Goal: Task Accomplishment & Management: Use online tool/utility

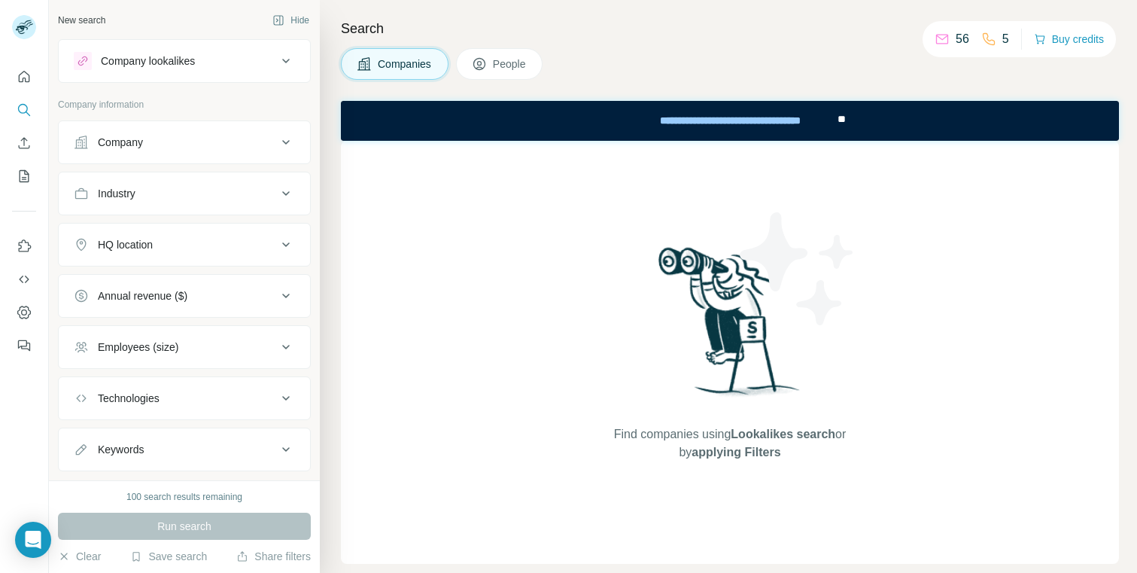
scroll to position [33, 0]
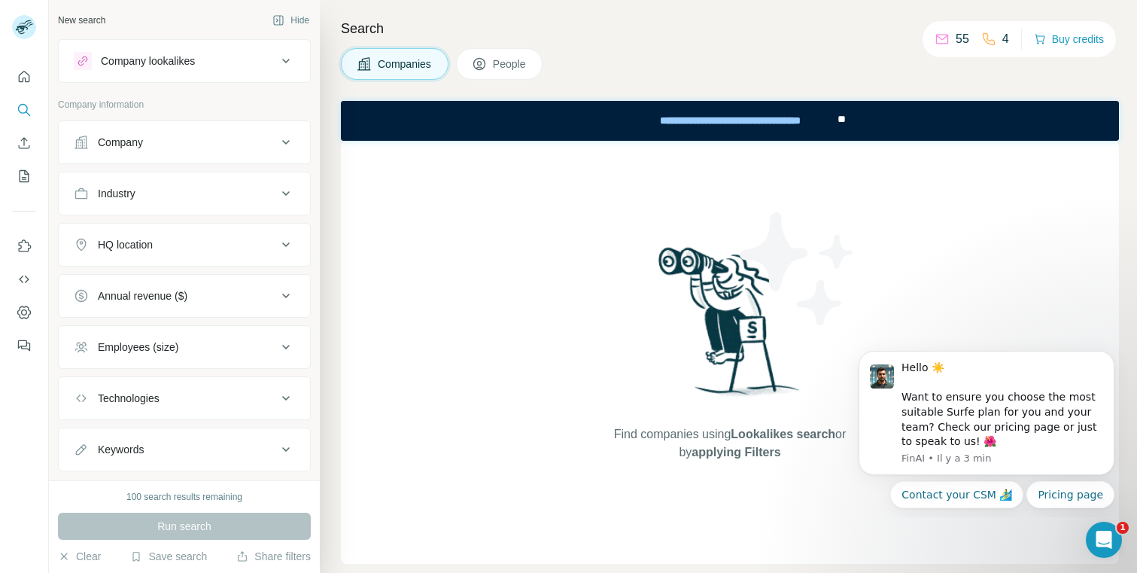
click at [995, 41] on div "4" at bounding box center [995, 39] width 28 height 18
click at [17, 78] on icon "Quick start" at bounding box center [24, 76] width 15 height 15
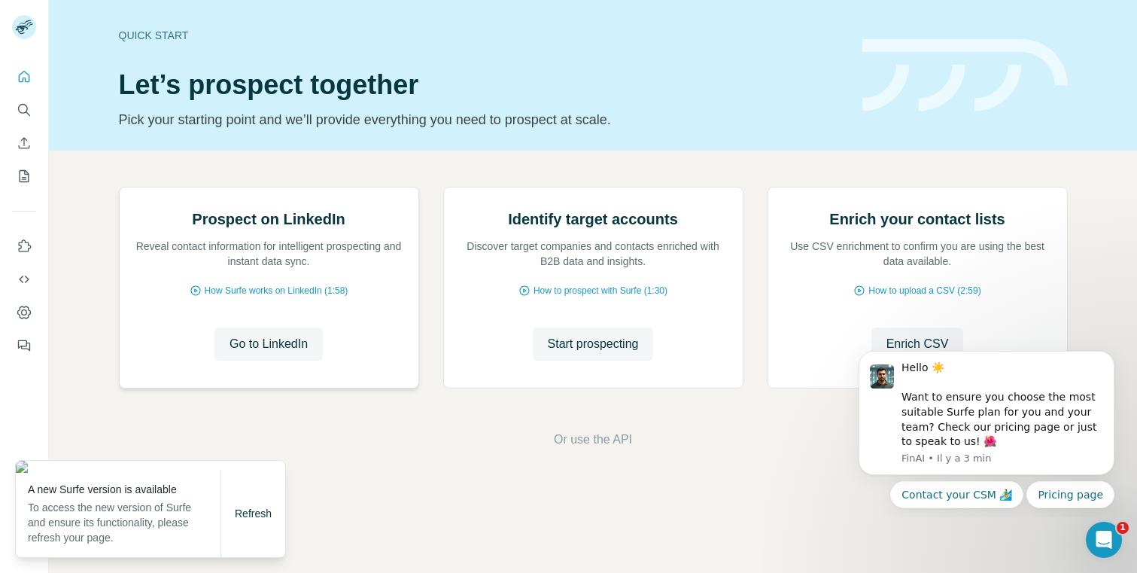
scroll to position [75, 0]
click at [29, 109] on icon "Search" at bounding box center [24, 109] width 15 height 15
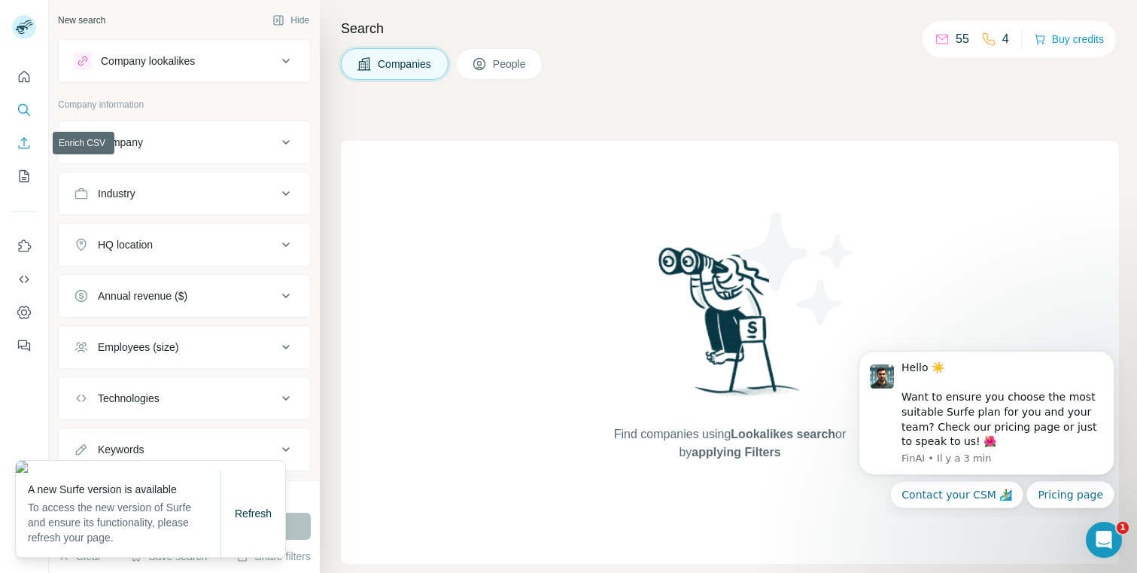
click at [28, 148] on icon "Enrich CSV" at bounding box center [24, 142] width 11 height 11
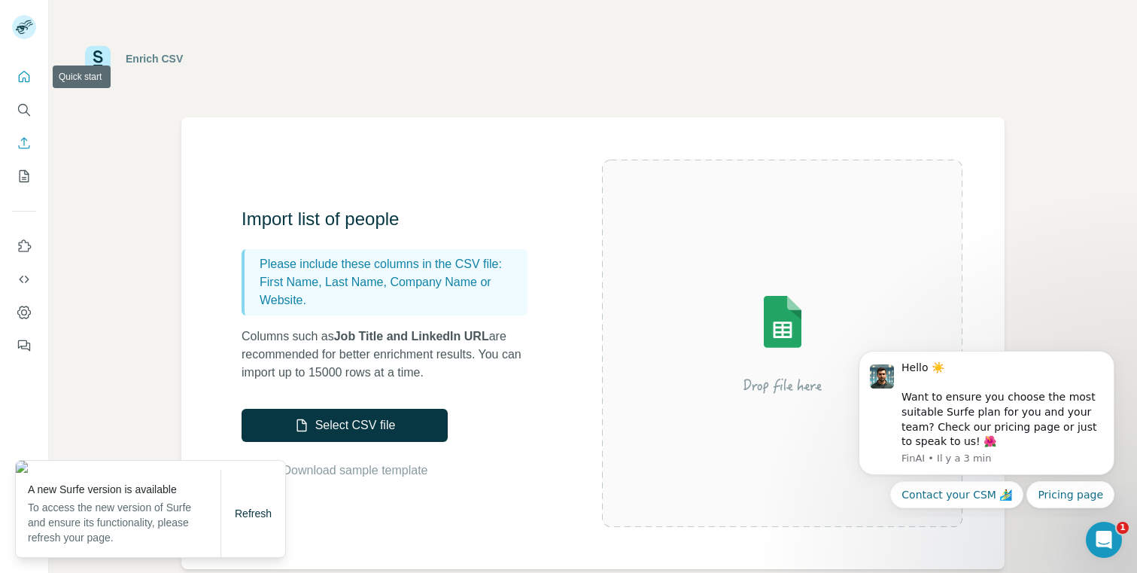
click at [26, 80] on icon "Quick start" at bounding box center [24, 76] width 11 height 11
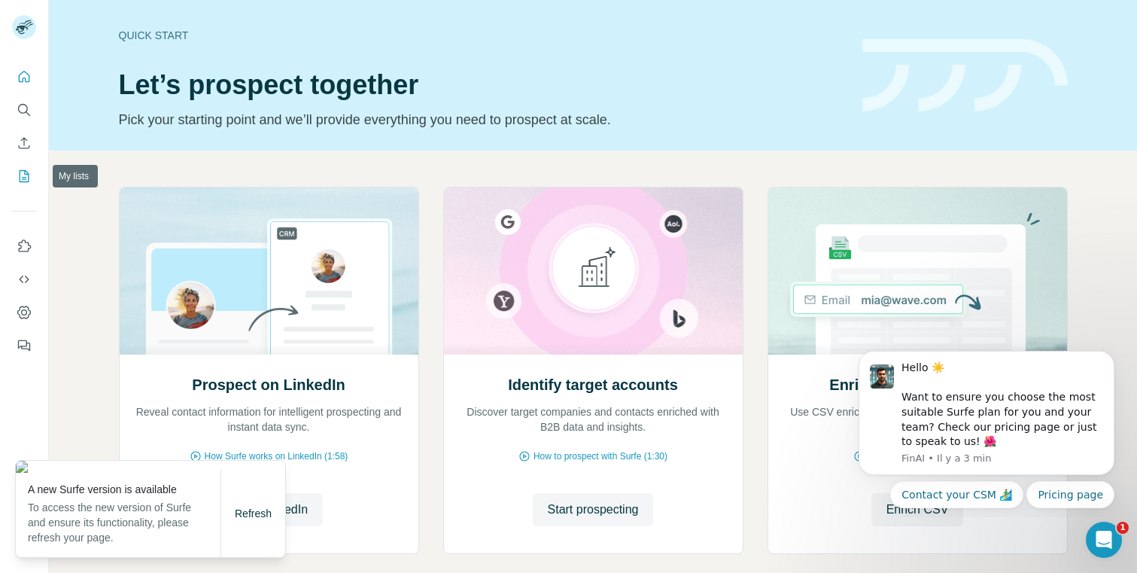
click at [14, 166] on button "My lists" at bounding box center [24, 176] width 24 height 27
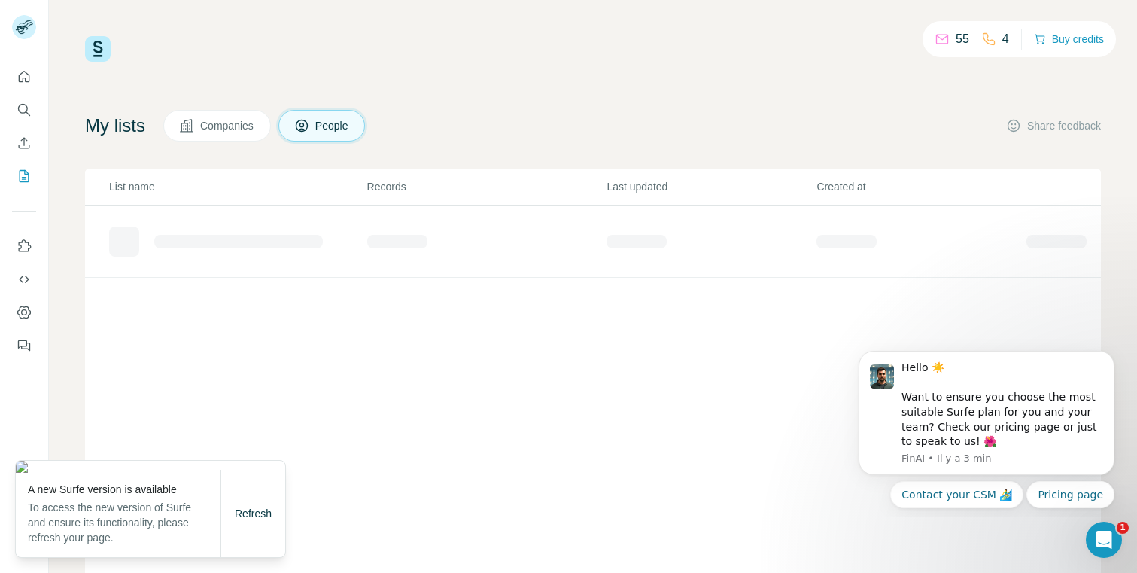
click at [330, 131] on span "People" at bounding box center [332, 125] width 35 height 15
click at [242, 500] on div "Refresh" at bounding box center [253, 513] width 64 height 30
click at [248, 514] on span "Refresh" at bounding box center [253, 513] width 37 height 12
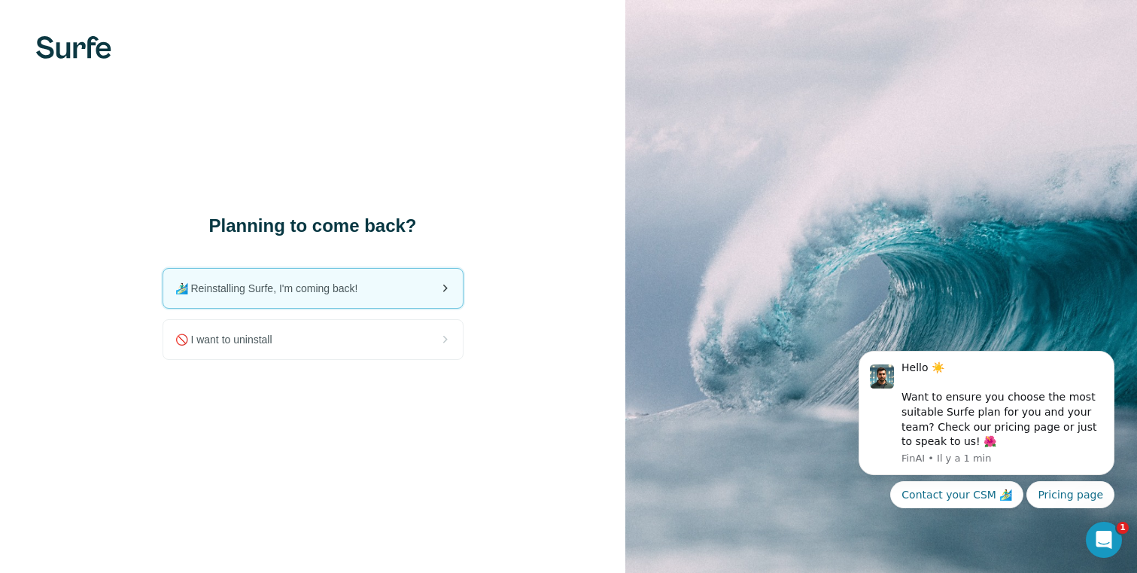
click at [379, 275] on div "🏄🏻‍♂️ Reinstalling Surfe, I'm coming back!" at bounding box center [313, 288] width 300 height 39
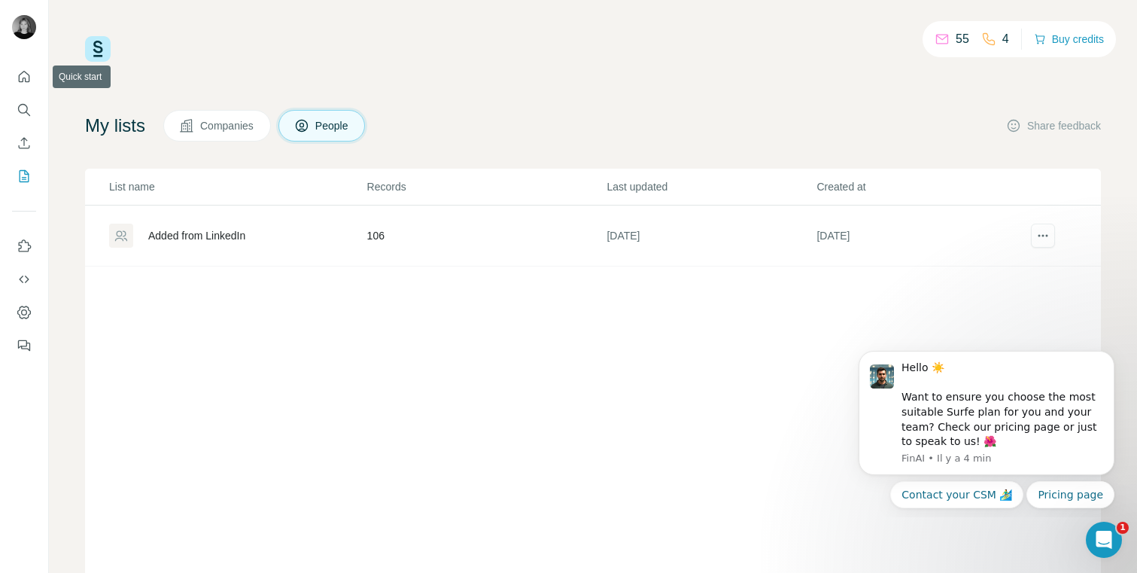
click at [21, 91] on nav at bounding box center [24, 126] width 24 height 126
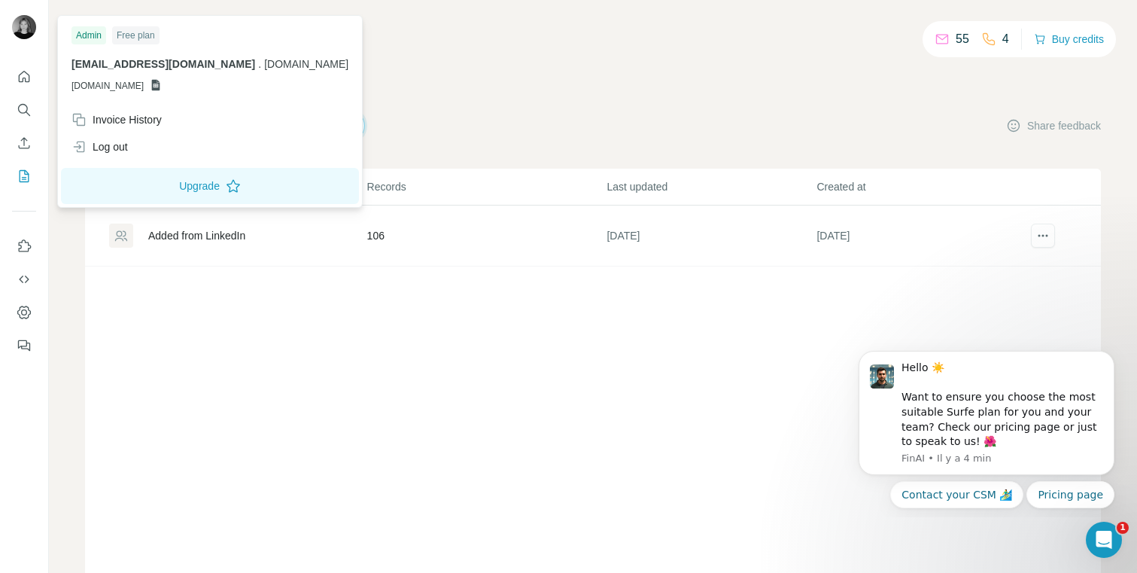
click at [19, 20] on img at bounding box center [24, 27] width 24 height 24
click at [20, 69] on icon "Quick start" at bounding box center [24, 76] width 15 height 15
